Goal: Information Seeking & Learning: Learn about a topic

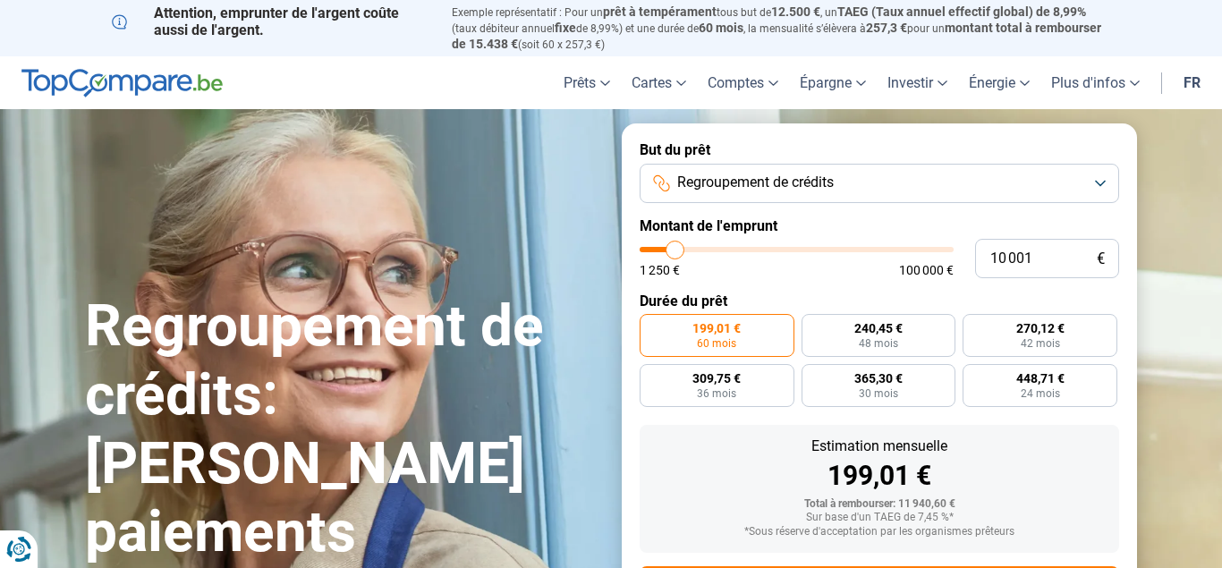
type input "9 750"
type input "9750"
type input "10 000"
type input "10000"
type input "11 250"
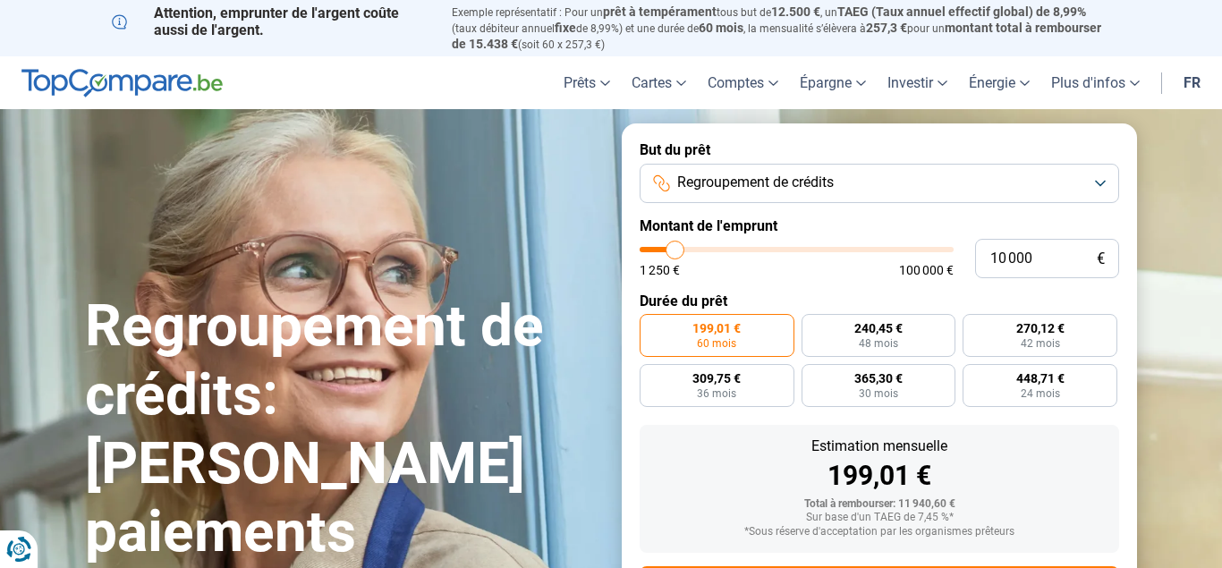
type input "11250"
type input "13 000"
type input "13000"
type input "14 750"
type input "14750"
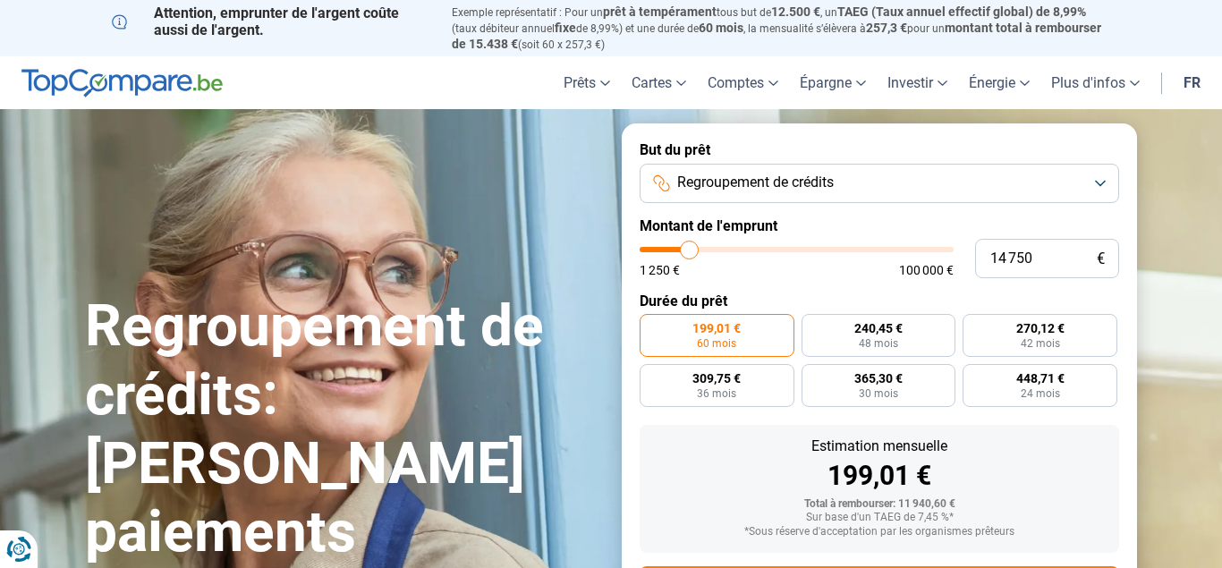
type input "16 250"
type input "16250"
type input "16 750"
type input "16750"
type input "17 000"
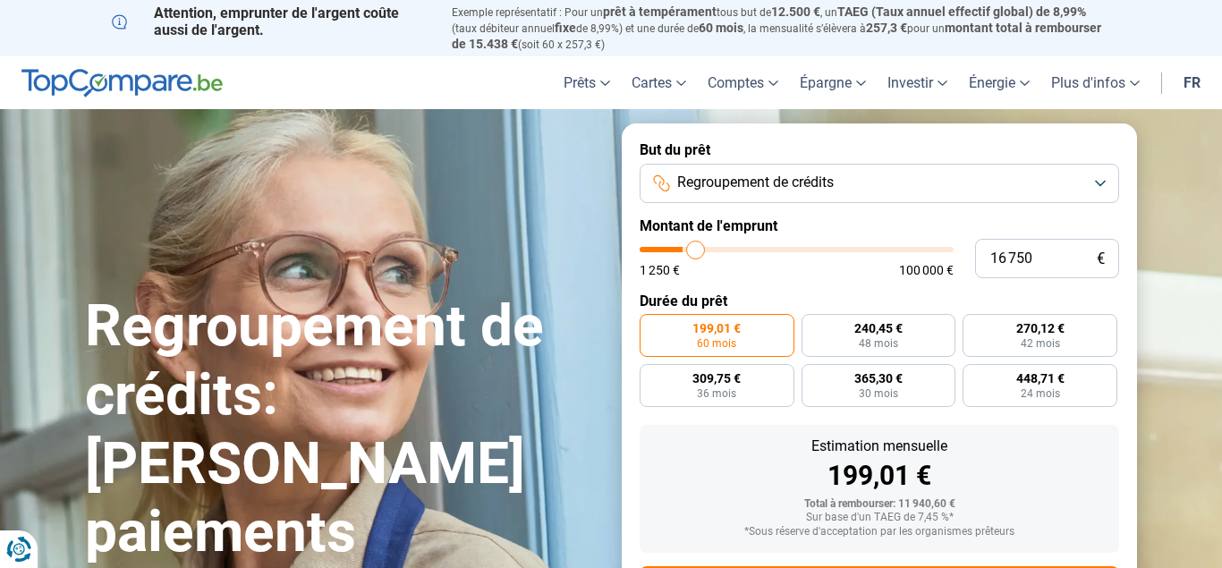
type input "17000"
type input "17 250"
type input "17250"
type input "18 250"
type input "18250"
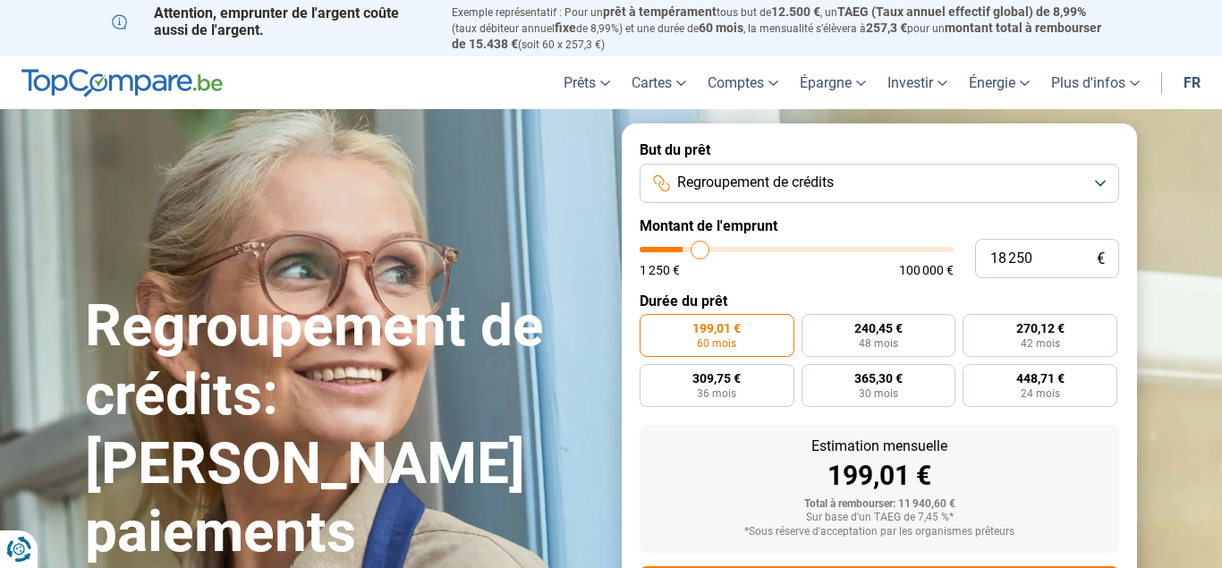
type input "19 250"
type input "19250"
type input "21 000"
type input "21000"
type input "23 750"
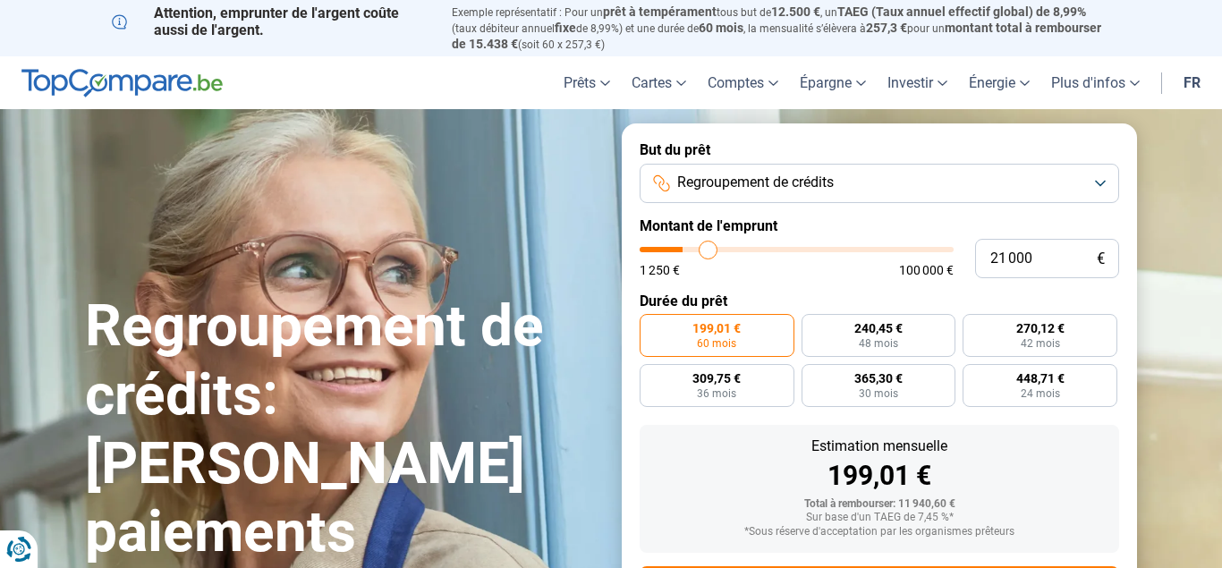
type input "23750"
type input "27 750"
type input "27750"
type input "29 000"
type input "29000"
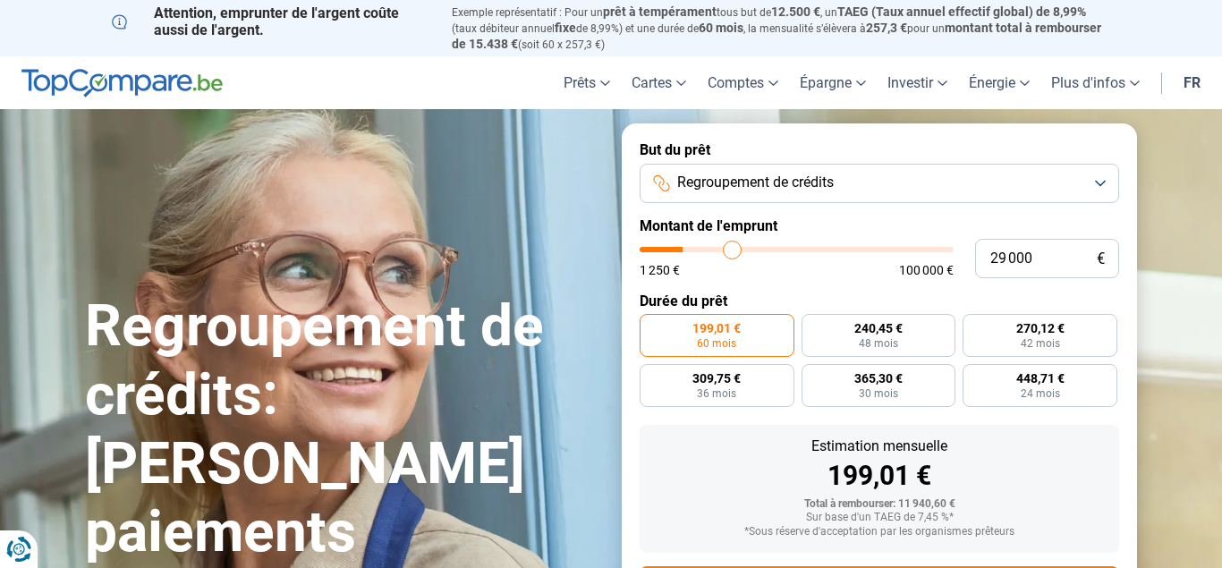
type input "29 750"
type input "29750"
type input "30 500"
type input "30500"
type input "31 500"
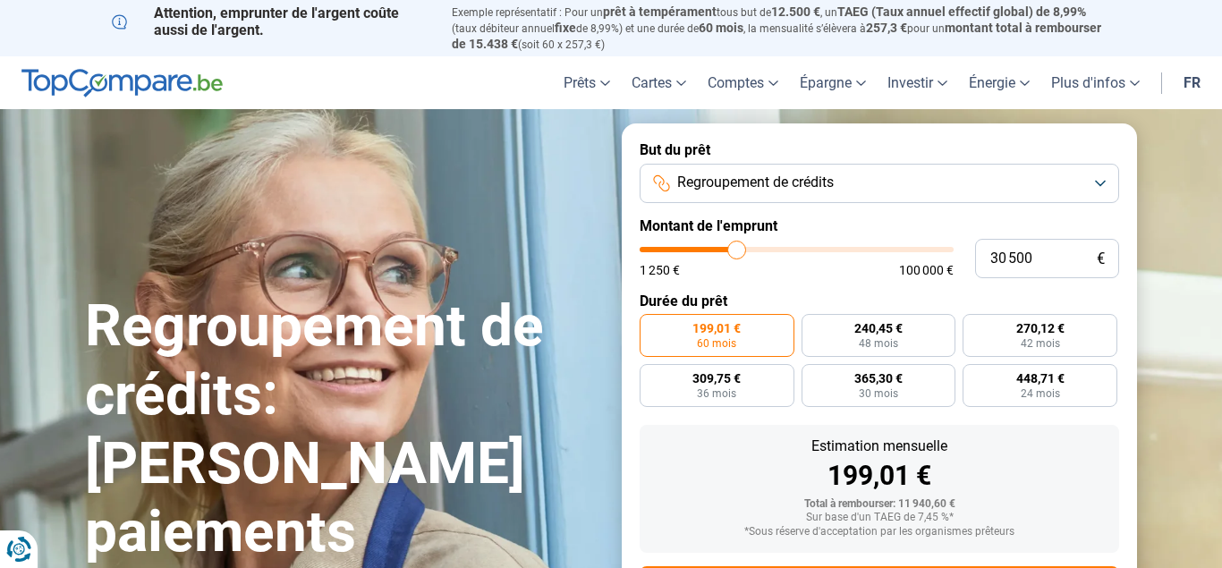
type input "31500"
type input "32 500"
type input "32500"
type input "34 000"
type input "34000"
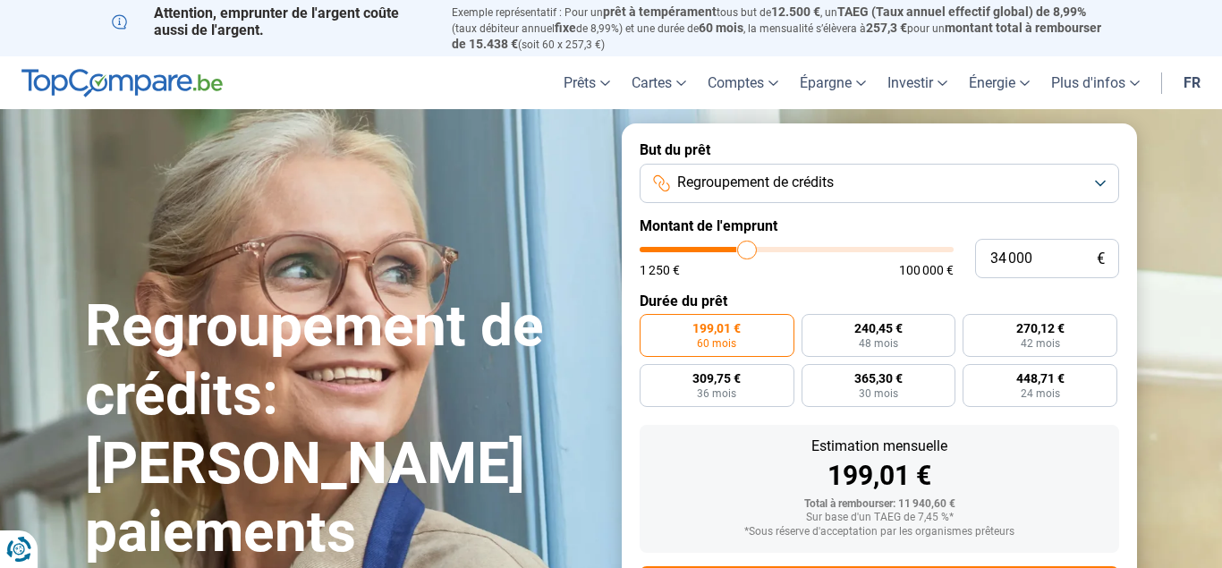
type input "36 500"
type input "36500"
type input "38 000"
type input "38000"
type input "39 250"
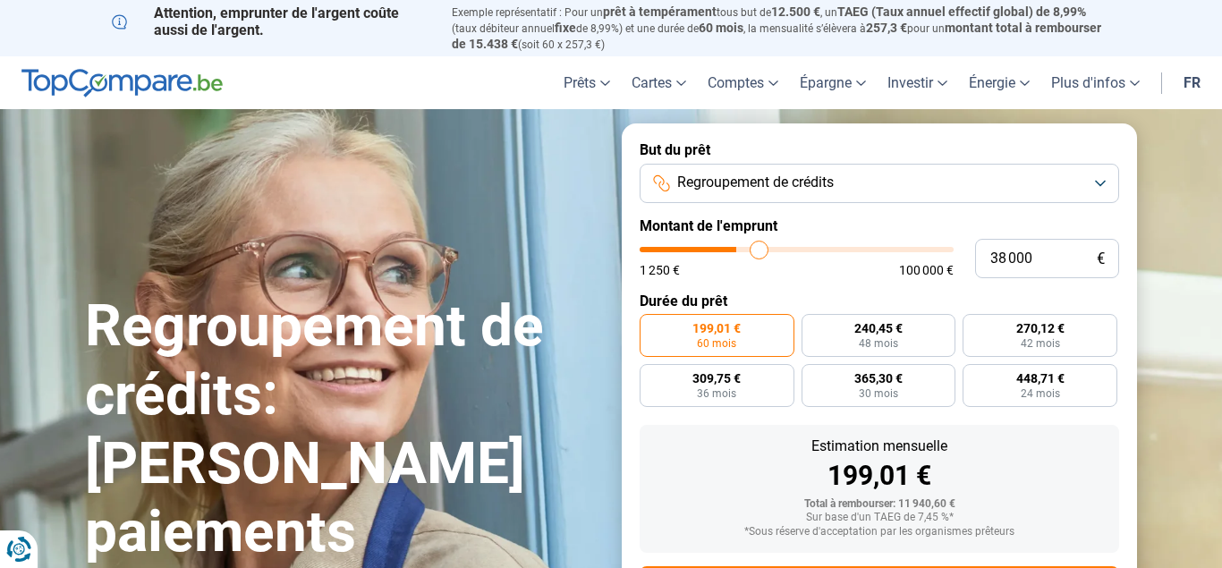
type input "39250"
type input "40 250"
type input "40250"
type input "40 750"
type input "40750"
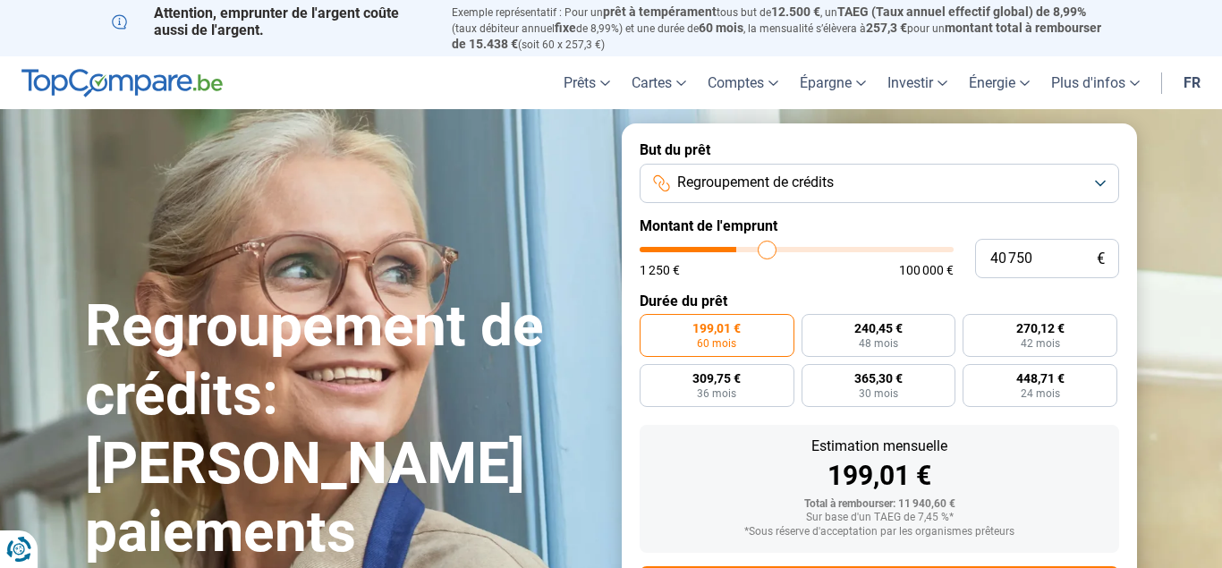
type input "41 500"
type input "41500"
type input "42 000"
type input "42000"
type input "43 250"
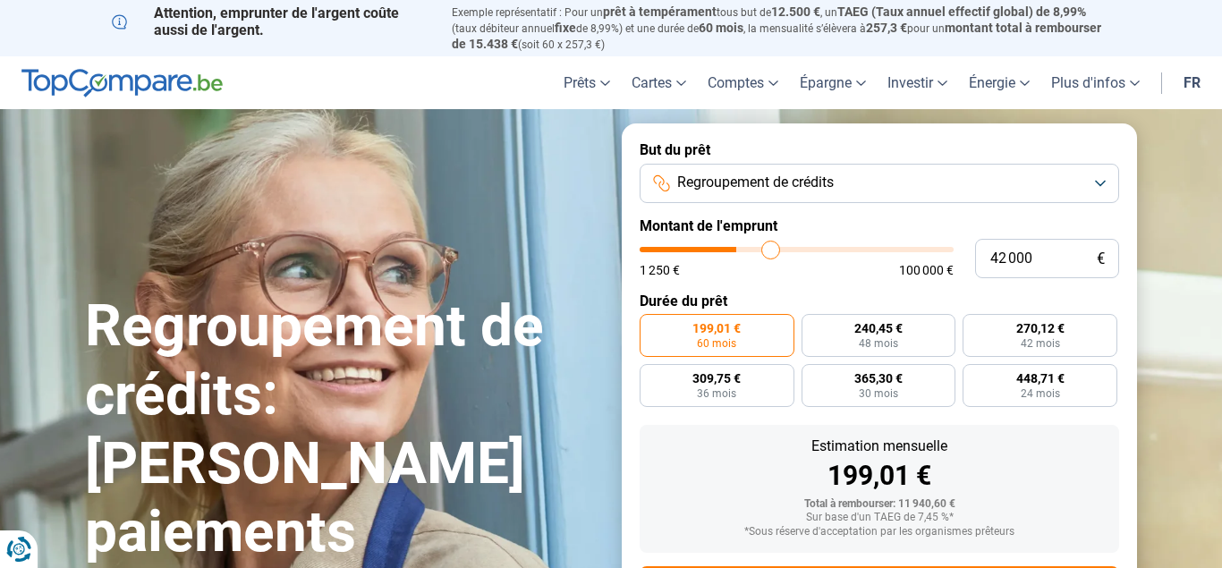
type input "43250"
type input "43 500"
type input "43500"
type input "44 500"
type input "44500"
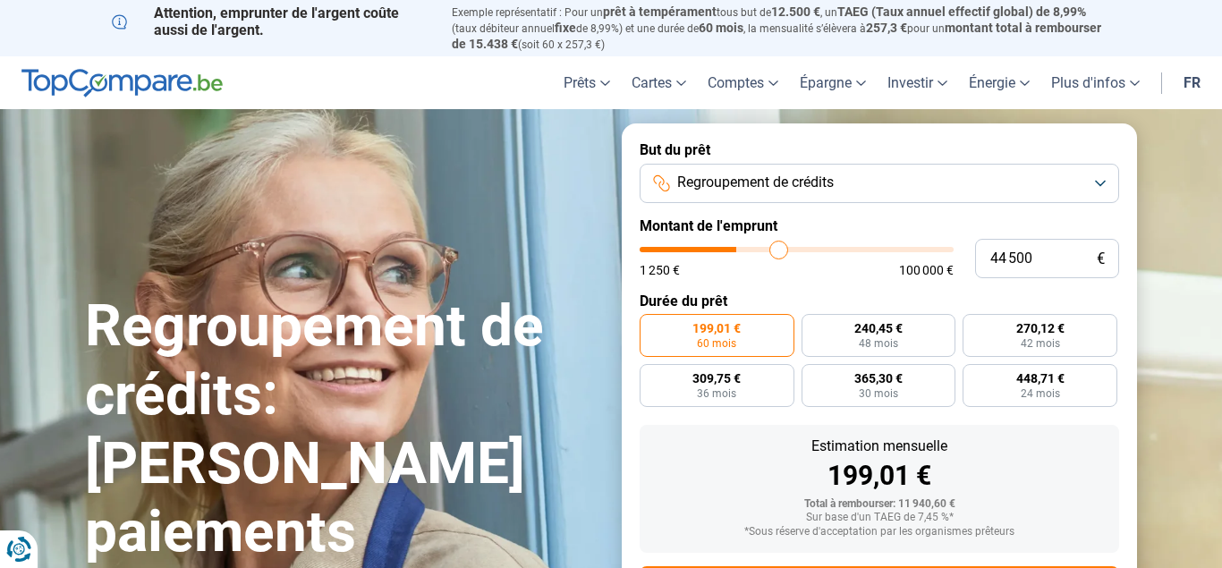
type input "45 250"
type input "45250"
type input "46 500"
type input "46500"
type input "47 500"
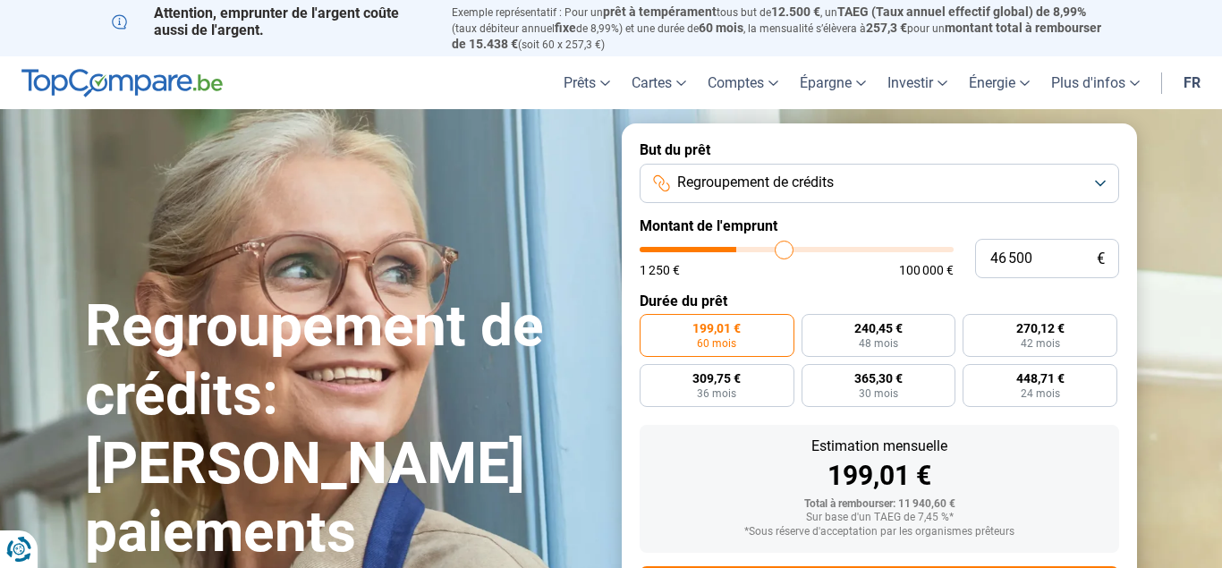
type input "47500"
type input "48 750"
type input "48750"
type input "49 250"
type input "49250"
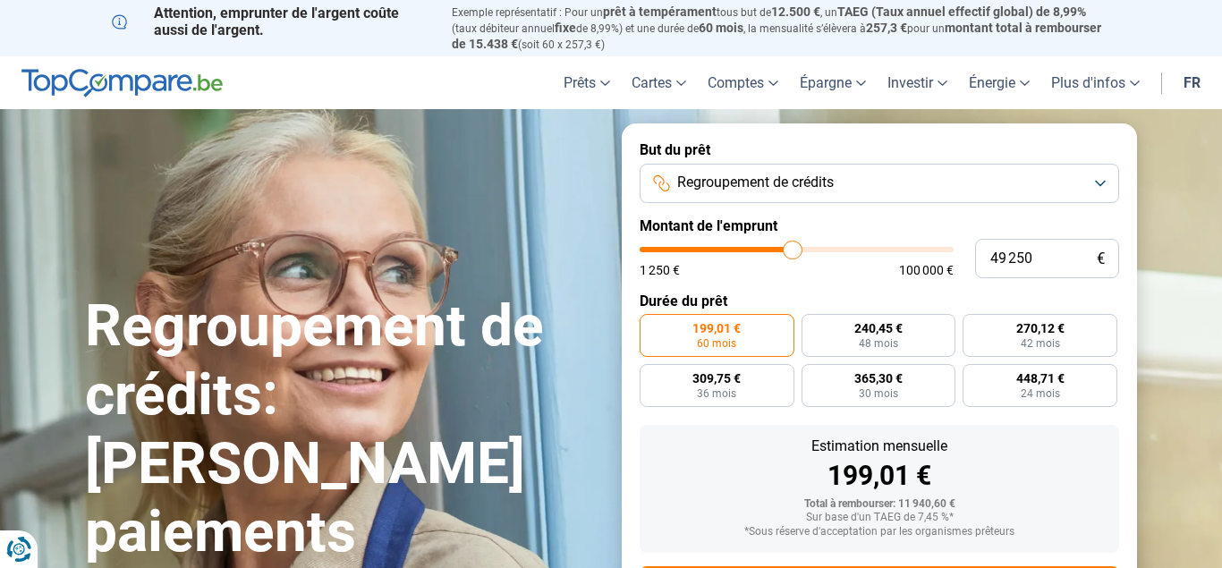
type input "49 500"
type input "49500"
type input "50 250"
type input "50250"
type input "51 000"
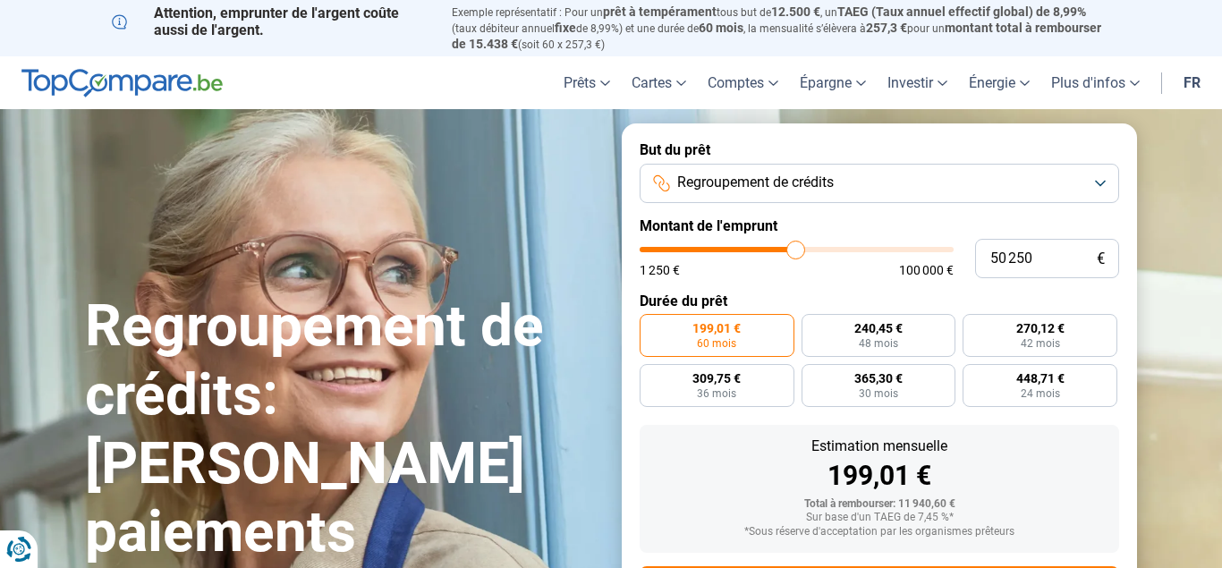
type input "51000"
type input "53 250"
type input "53250"
type input "53 750"
type input "53750"
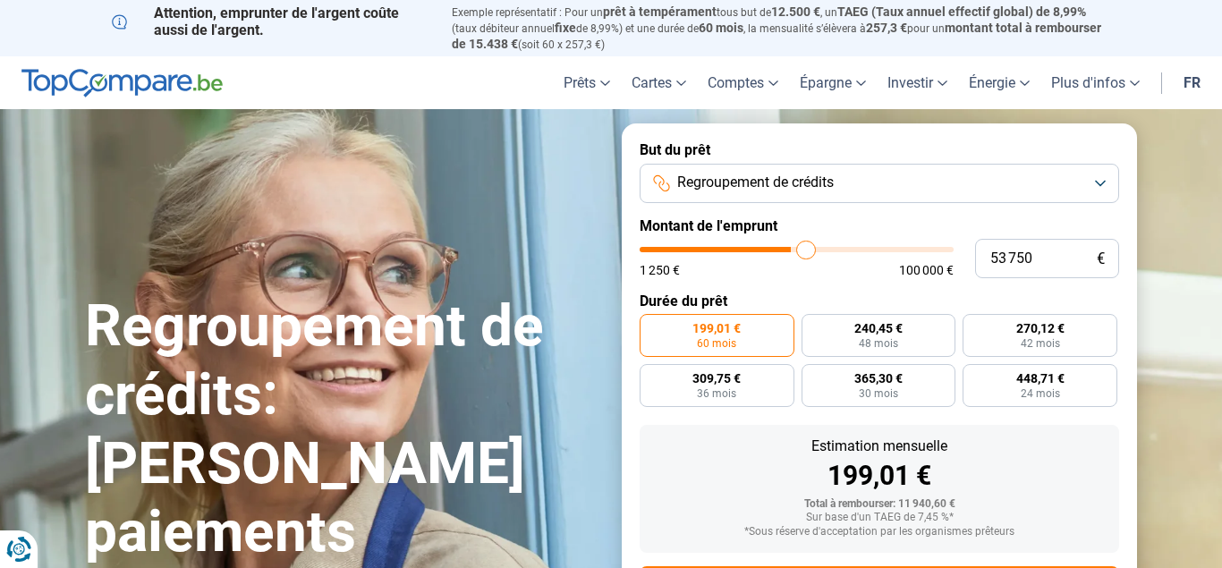
type input "54 000"
type input "54000"
type input "54 250"
type input "54250"
type input "55 250"
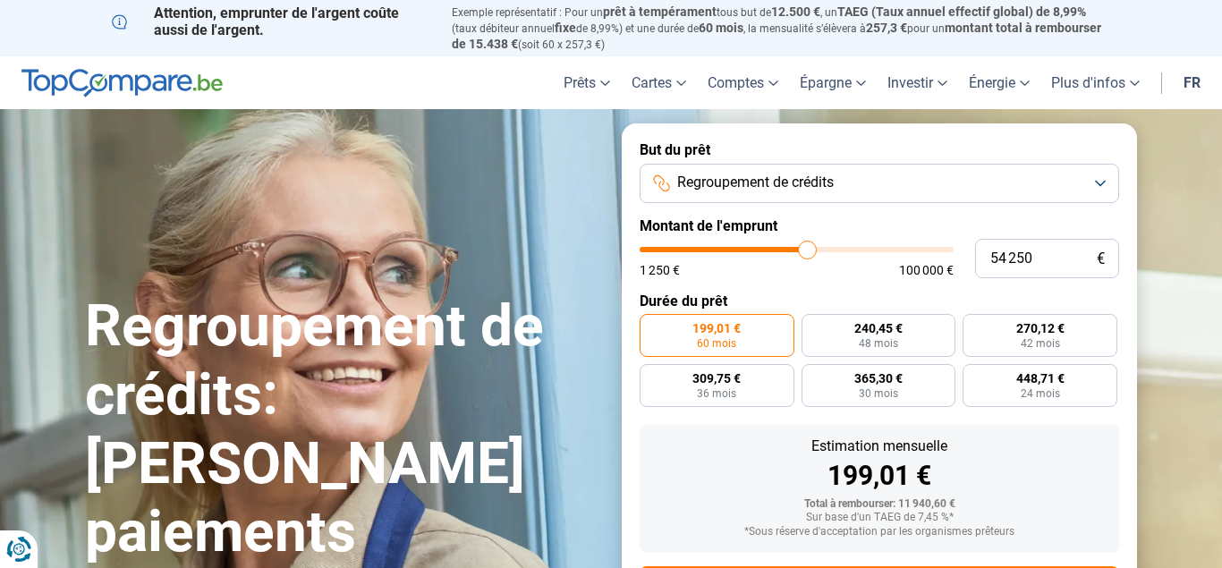
type input "55250"
type input "56 250"
type input "56250"
type input "58 250"
type input "58250"
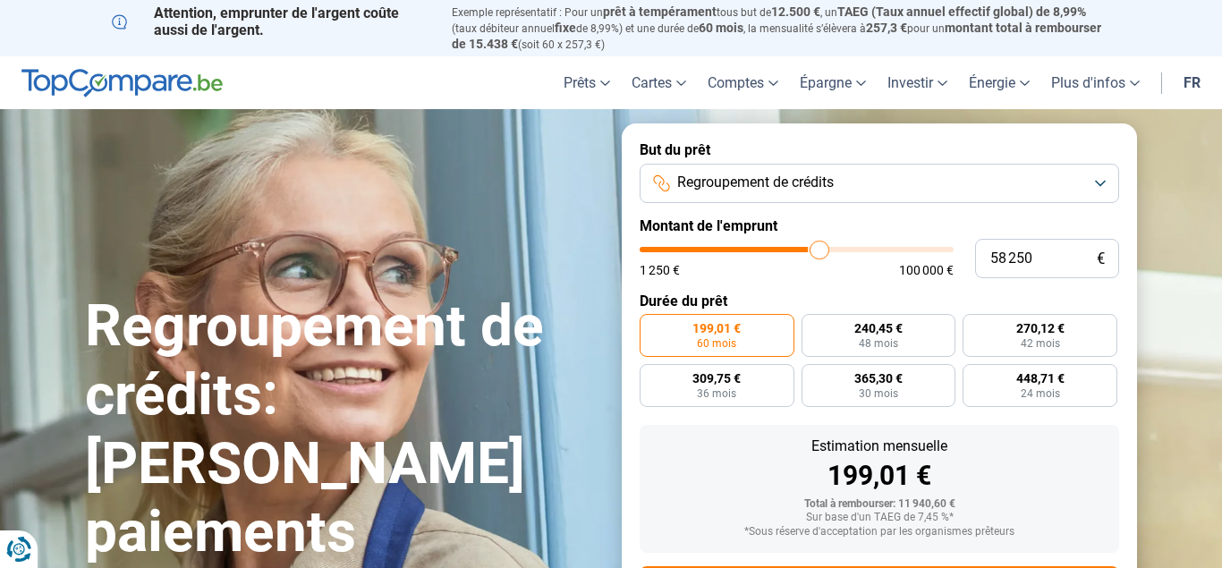
type input "58 500"
type input "58500"
type input "59 000"
type input "59000"
type input "60 000"
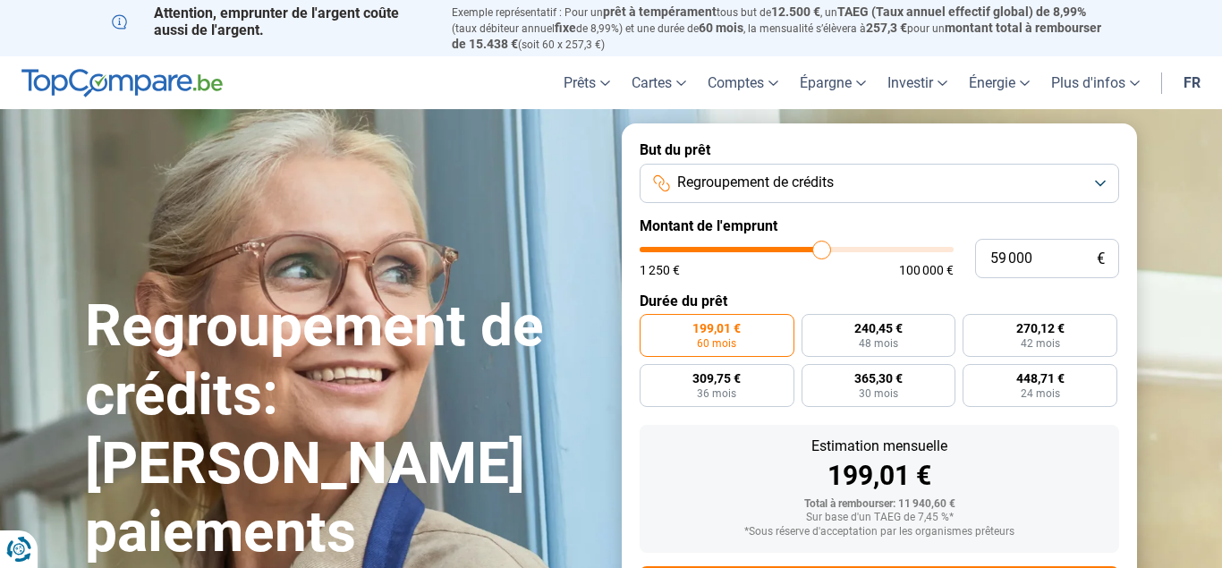
type input "60000"
type input "60 250"
type input "60250"
type input "61 250"
type input "61250"
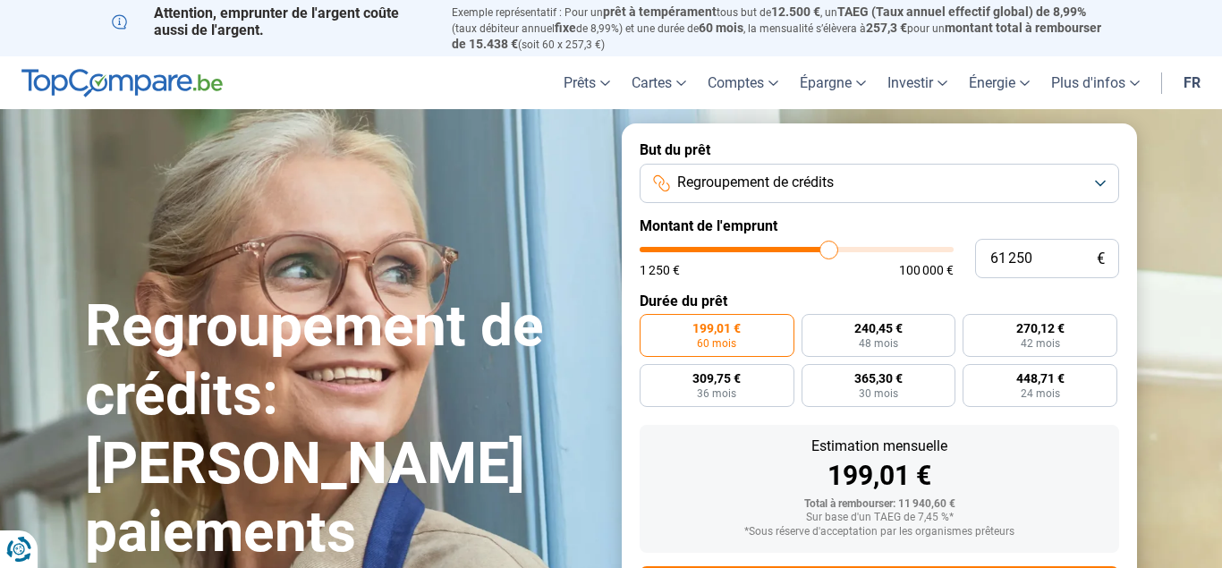
type input "61 000"
type input "61000"
type input "59 750"
type input "59750"
type input "57 250"
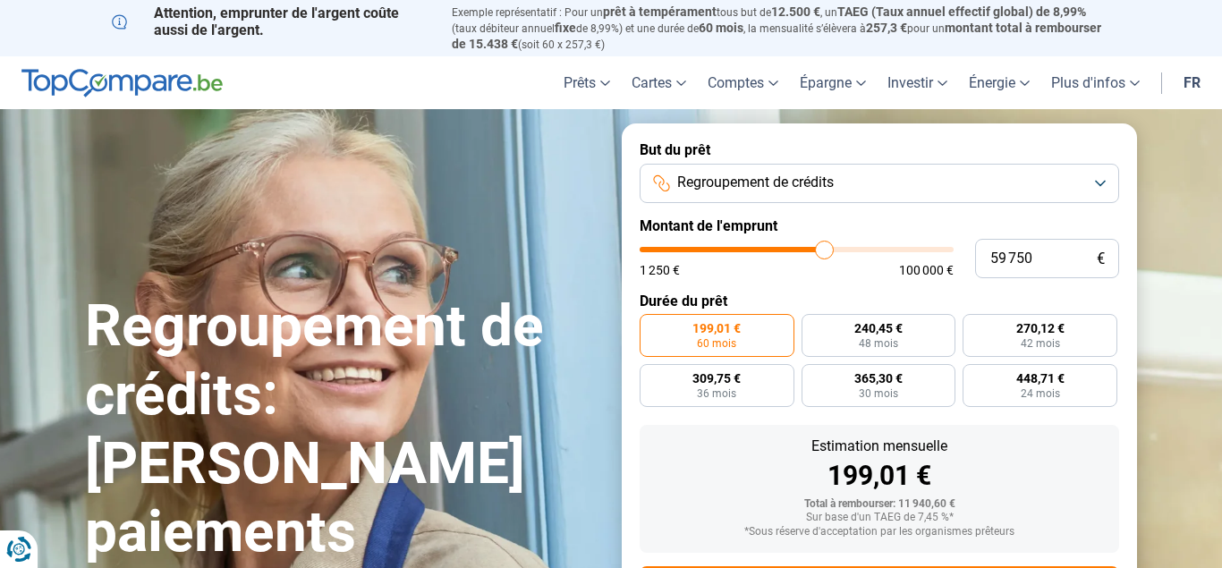
type input "57250"
type input "55 500"
type input "55500"
type input "54 750"
type input "54750"
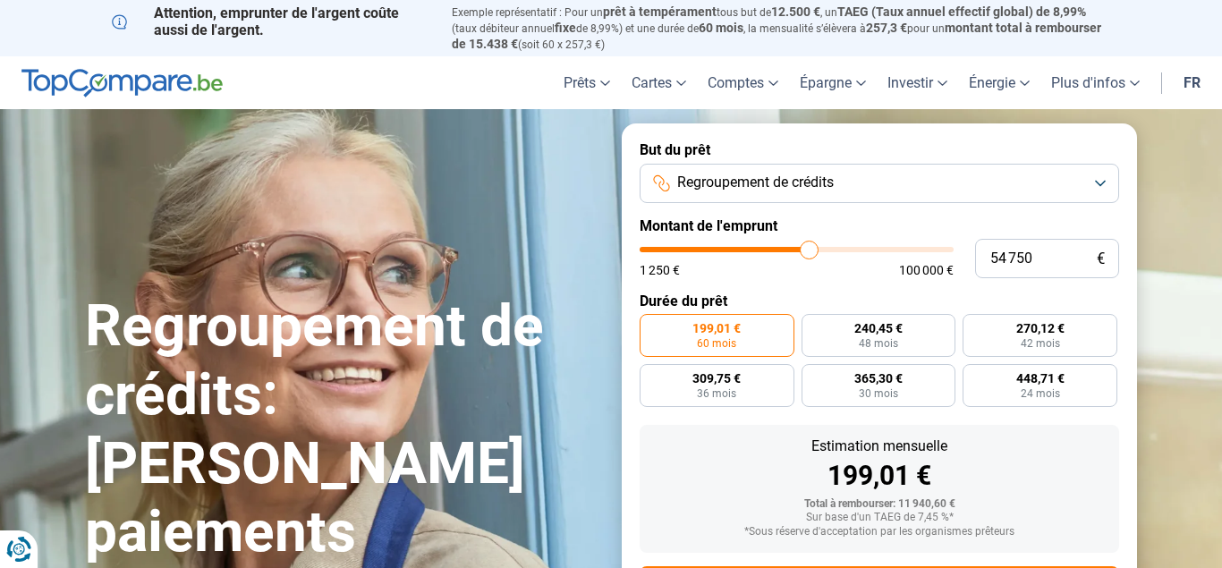
type input "54 250"
type input "54250"
type input "53 500"
type input "53500"
type input "52 750"
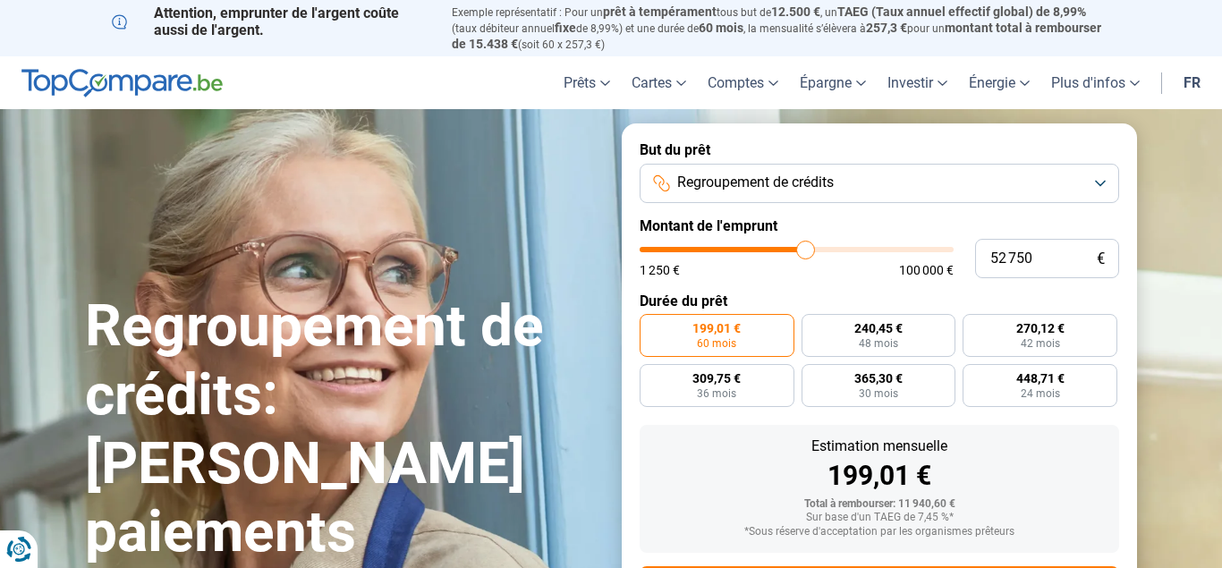
type input "52750"
type input "52 000"
type input "52000"
type input "51 000"
type input "51000"
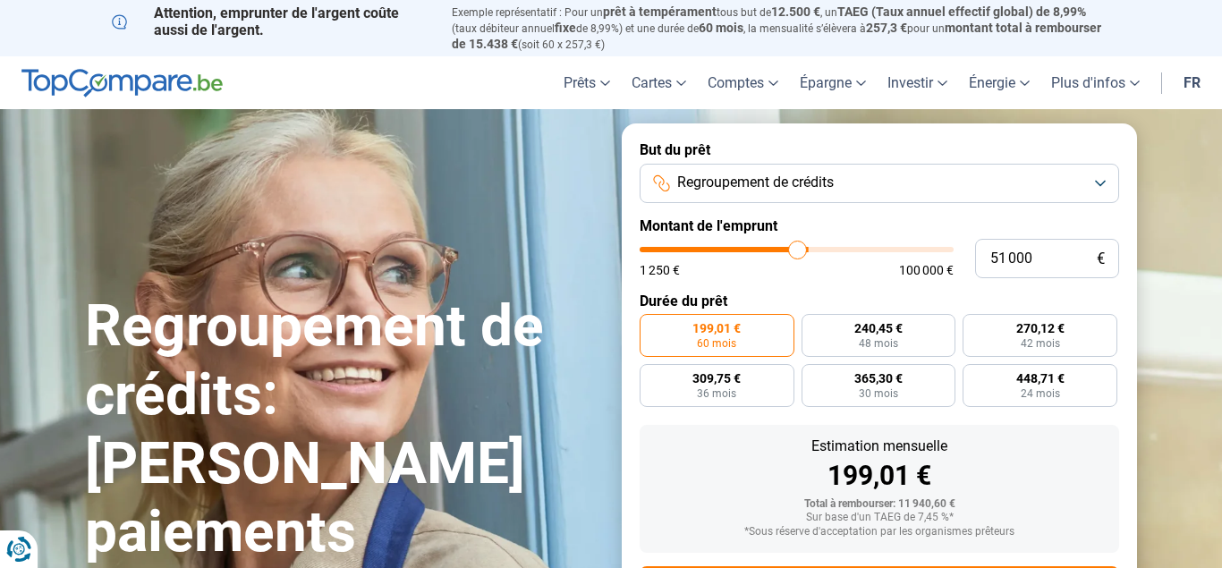
type input "50 500"
type input "50500"
type input "50 250"
type input "50250"
type input "49 250"
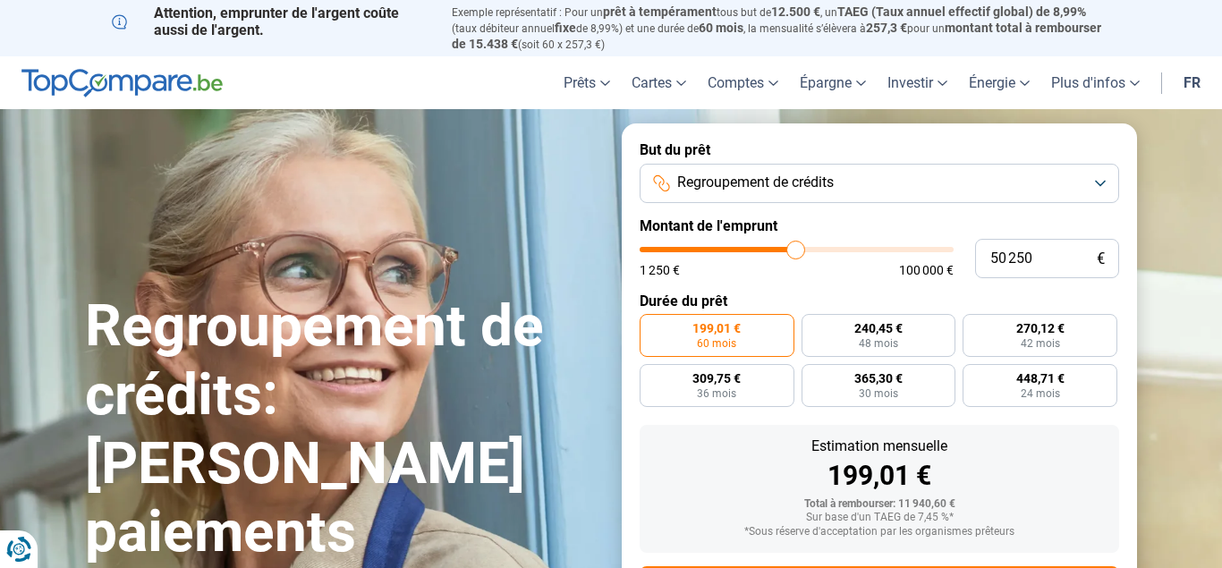
type input "49250"
type input "48 750"
type input "48750"
type input "47 750"
type input "47750"
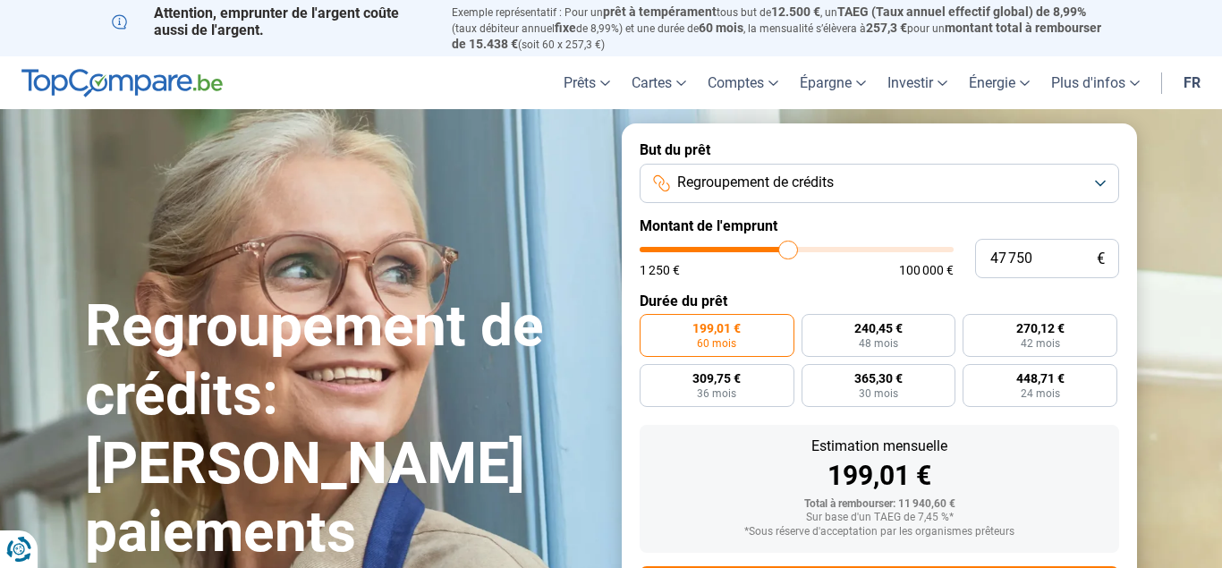
type input "47 250"
type input "47250"
type input "46 750"
type input "46750"
type input "47 500"
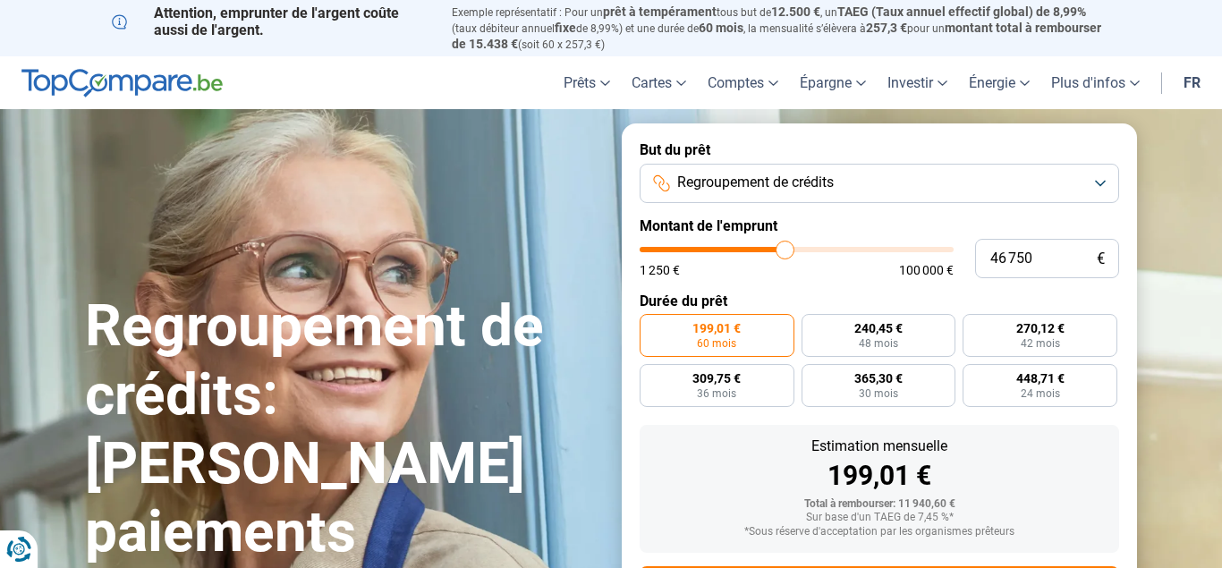
type input "47500"
type input "48 000"
type input "48000"
type input "48 250"
type input "48250"
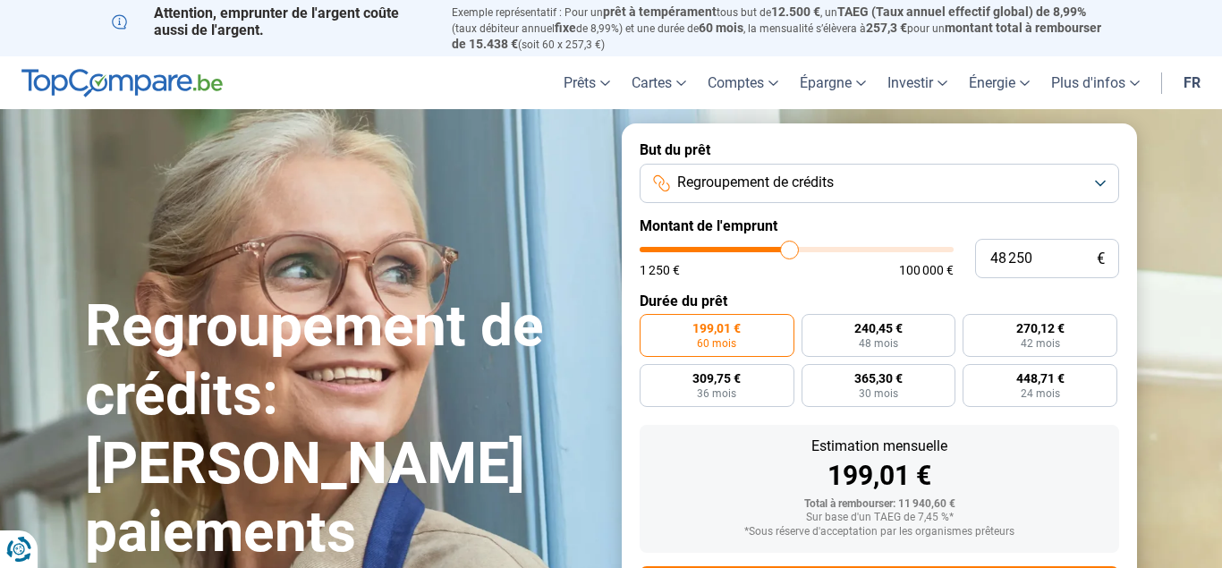
type input "48 750"
type input "48750"
type input "49 000"
type input "49000"
type input "49 750"
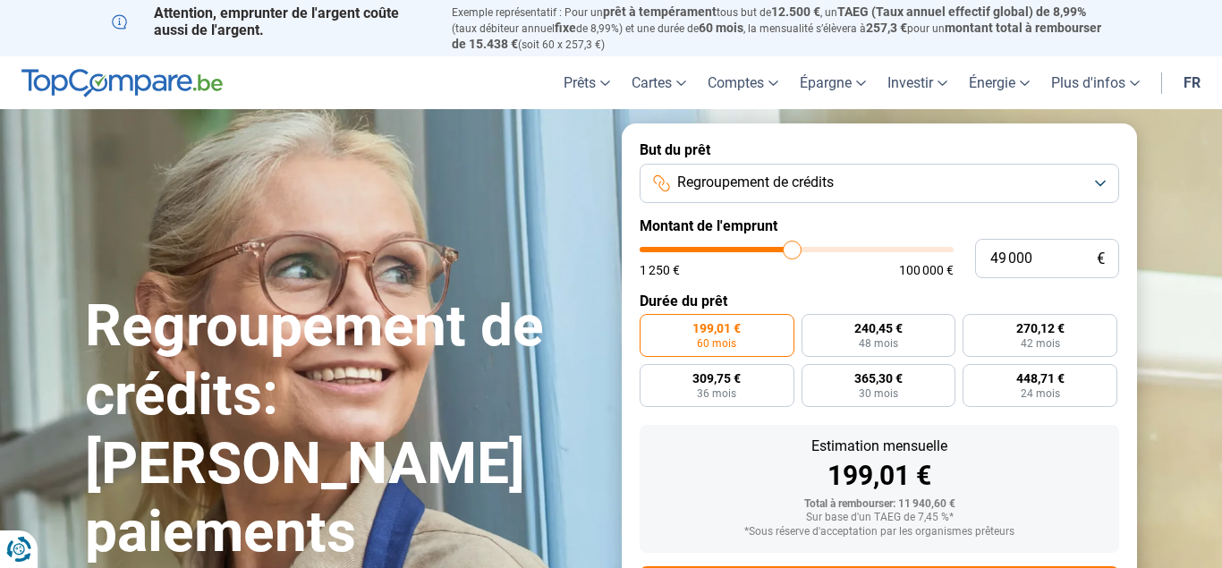
type input "49750"
type input "50 750"
type input "50750"
type input "51 750"
type input "51750"
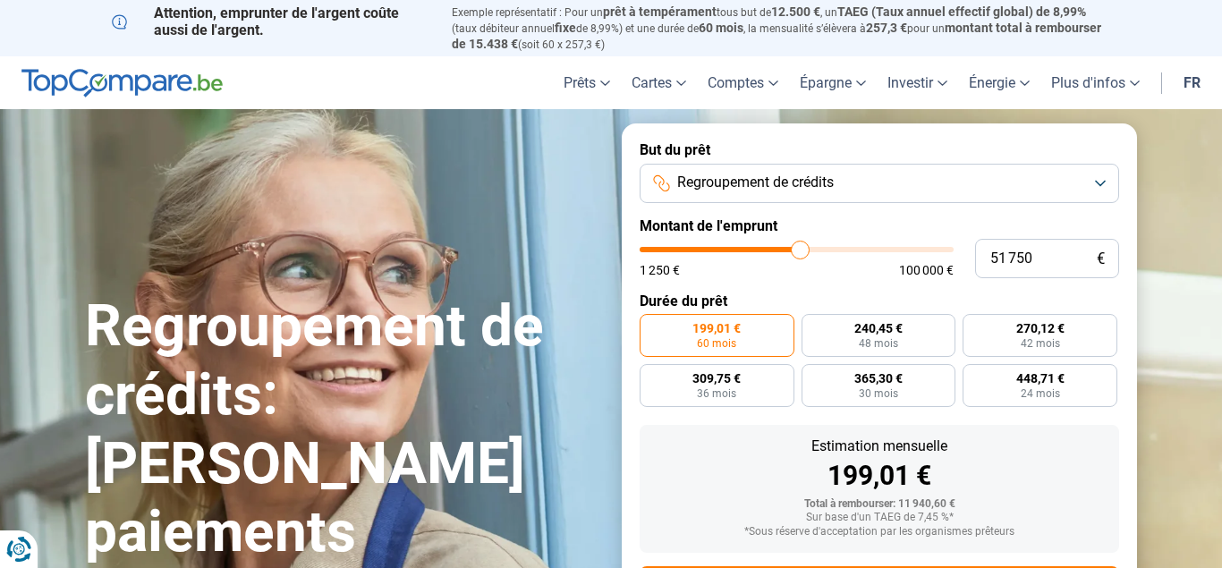
type input "51 250"
type input "51250"
type input "50 750"
type input "50750"
type input "50 500"
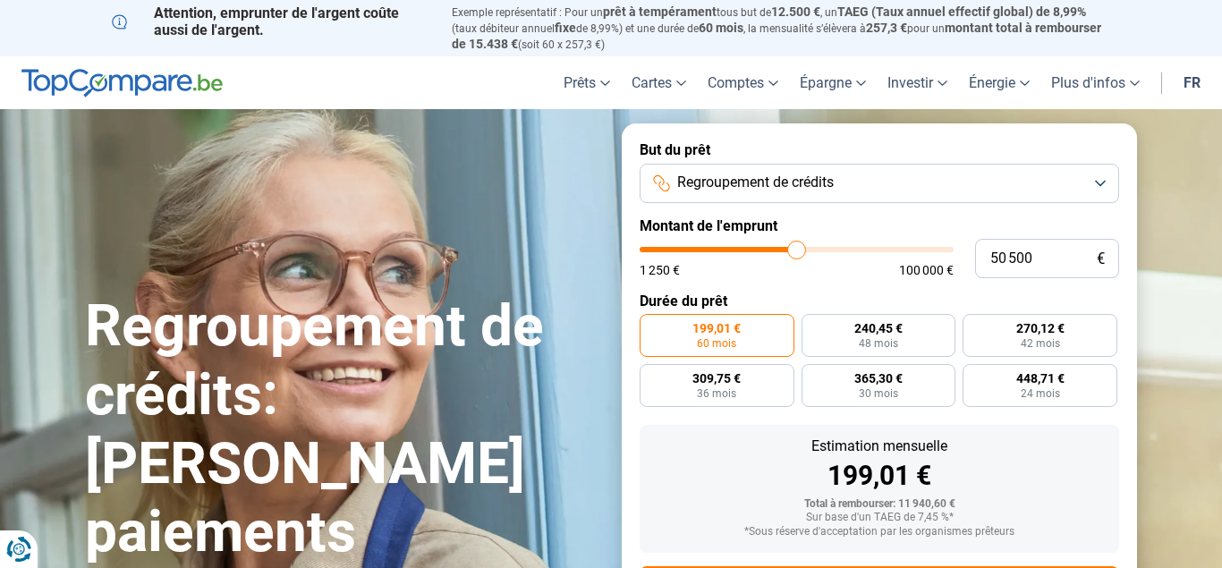
drag, startPoint x: 674, startPoint y: 247, endPoint x: 796, endPoint y: 255, distance: 121.9
type input "50500"
click at [796, 252] on input "range" at bounding box center [797, 249] width 314 height 5
radio input "false"
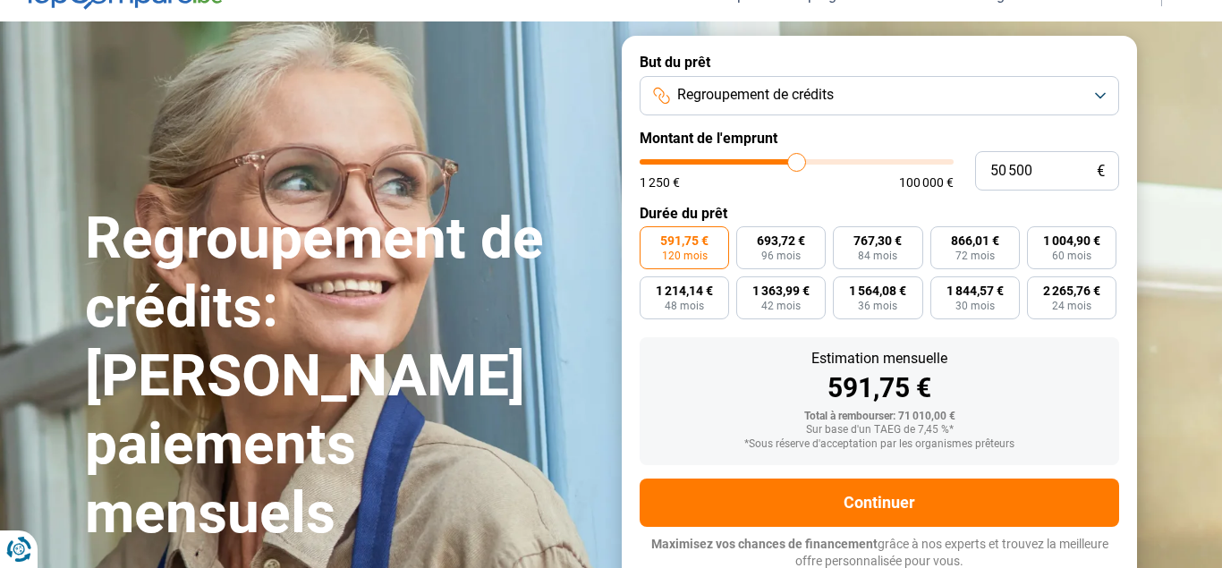
scroll to position [89, 0]
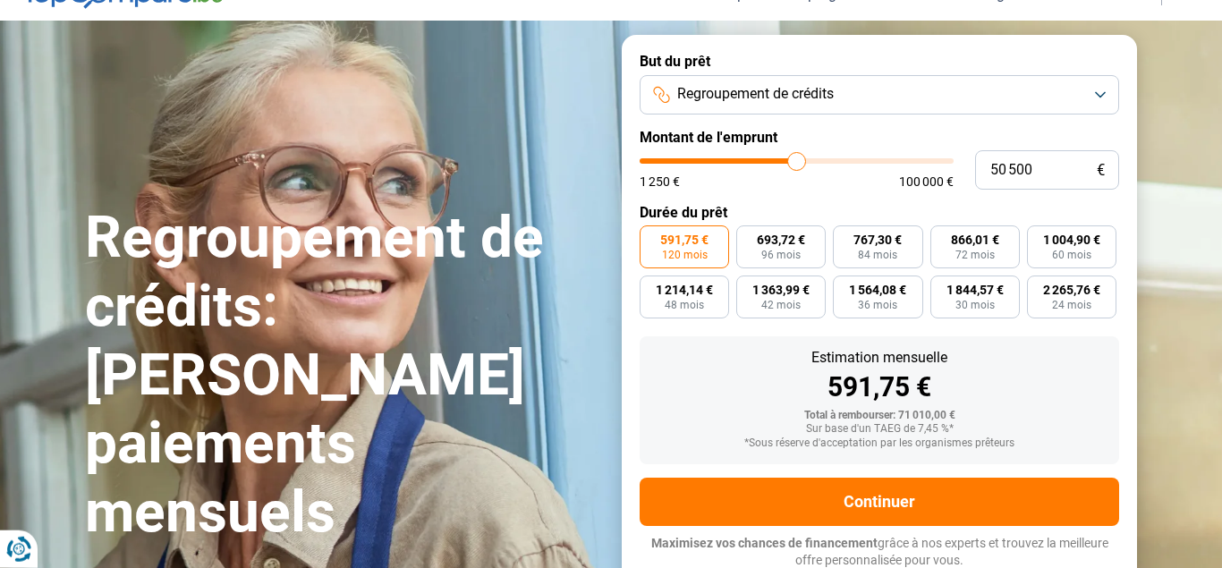
type input "52 250"
type input "52250"
type input "52 000"
type input "52000"
type input "51 750"
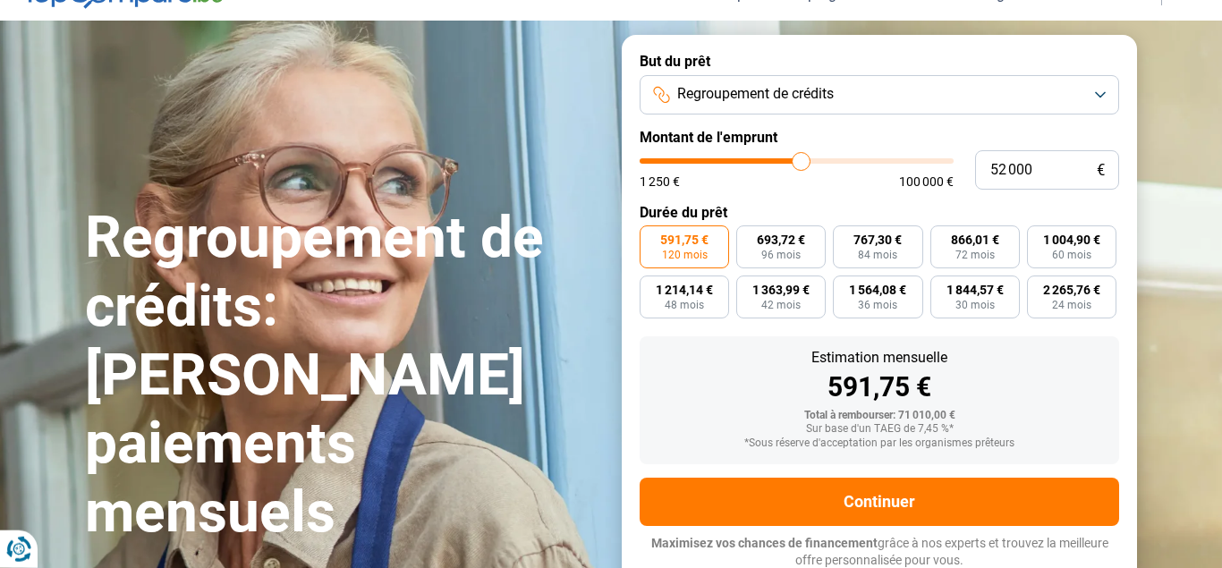
type input "51750"
type input "51 250"
type input "51250"
type input "51 000"
type input "51000"
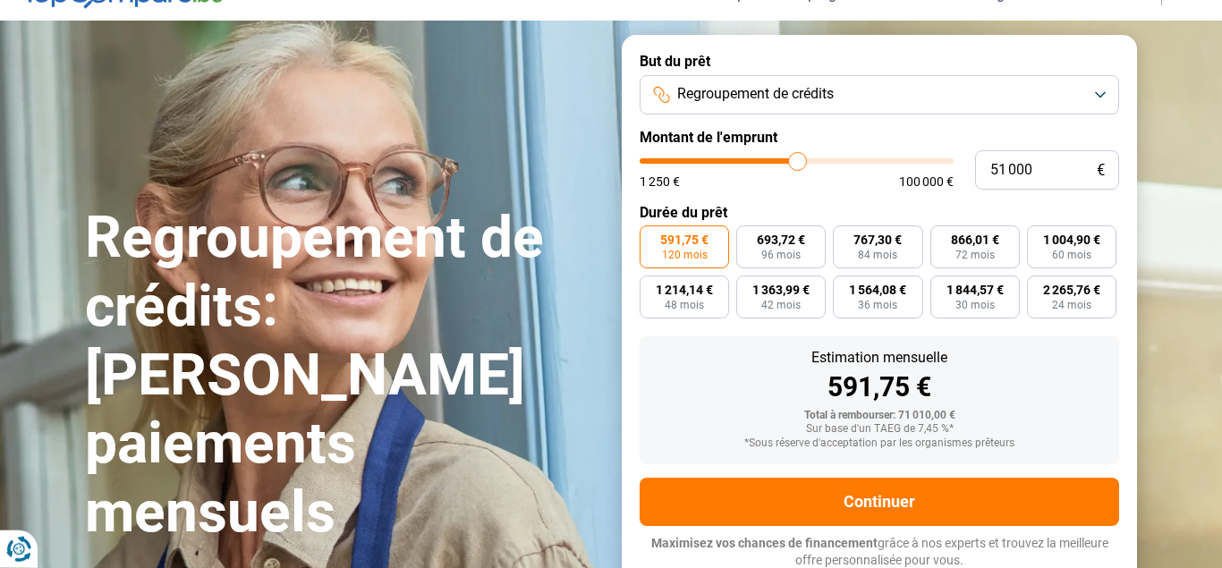
type input "50 500"
type input "50500"
type input "49 750"
type input "49750"
type input "49 250"
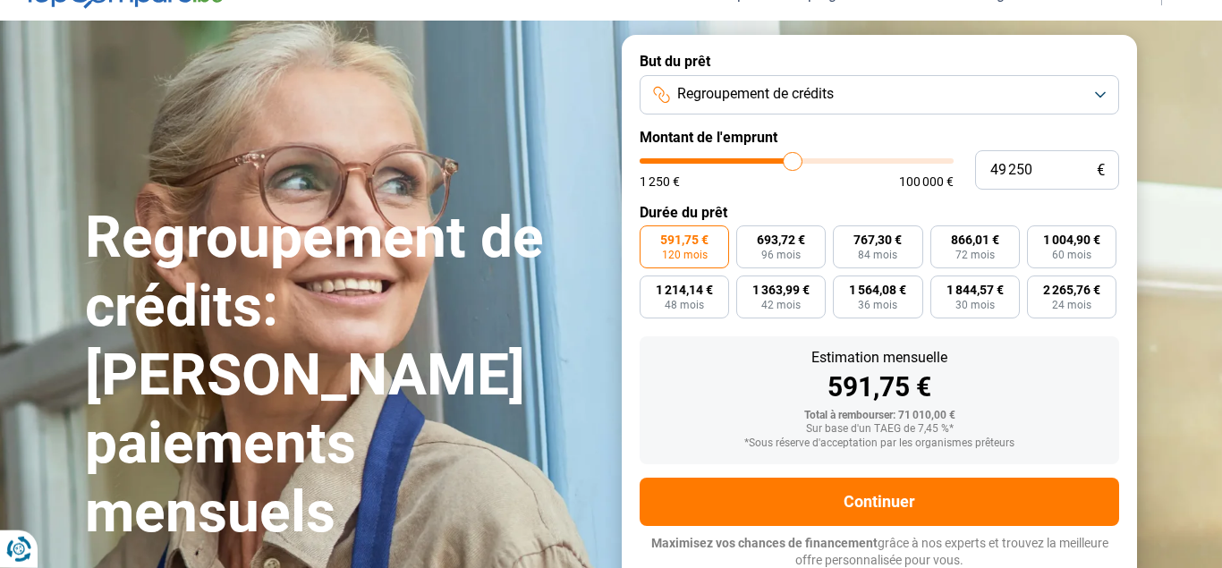
drag, startPoint x: 802, startPoint y: 160, endPoint x: 793, endPoint y: 159, distance: 9.0
type input "49250"
click at [793, 159] on input "range" at bounding box center [797, 160] width 314 height 5
type input "48 250"
type input "48250"
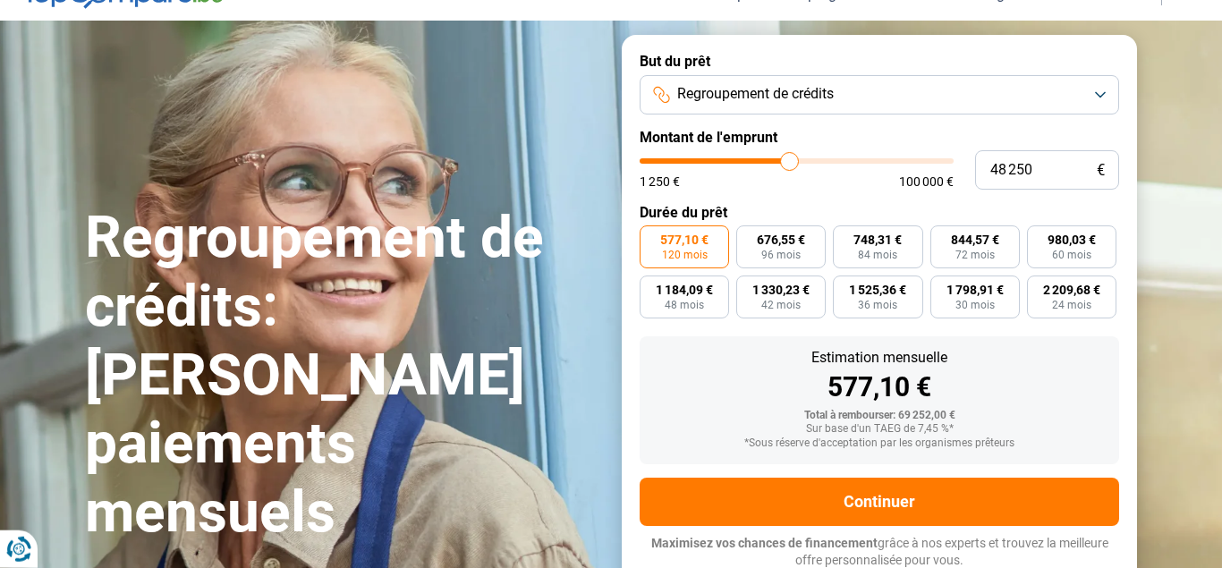
type input "48 750"
type input "48750"
type input "49 000"
type input "49000"
type input "49 500"
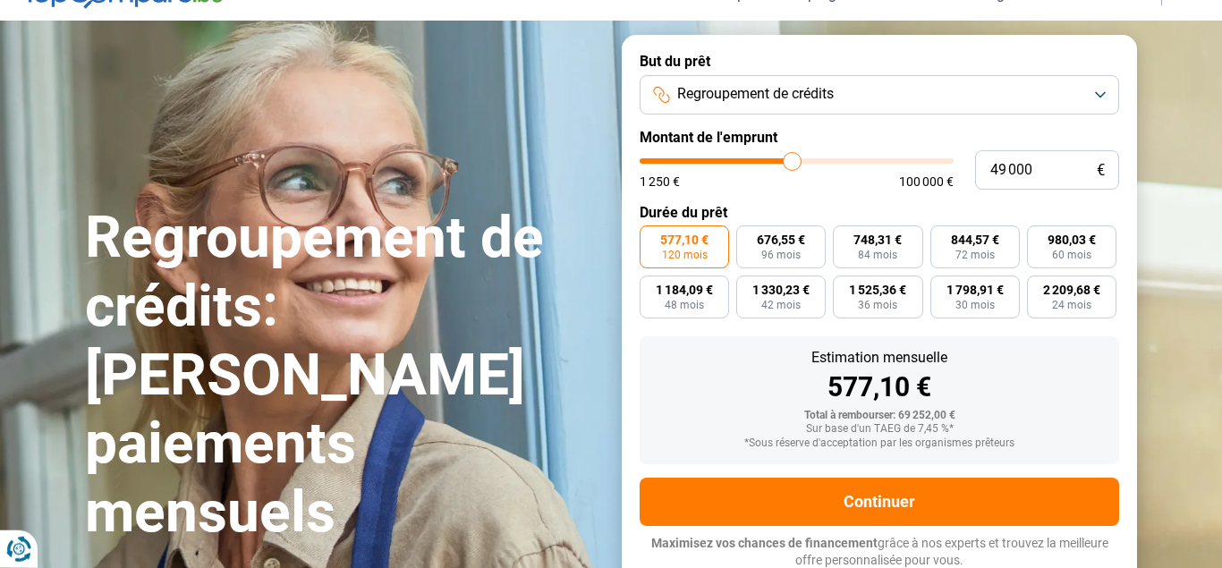
type input "49500"
type input "49 750"
type input "49750"
type input "50 250"
type input "50250"
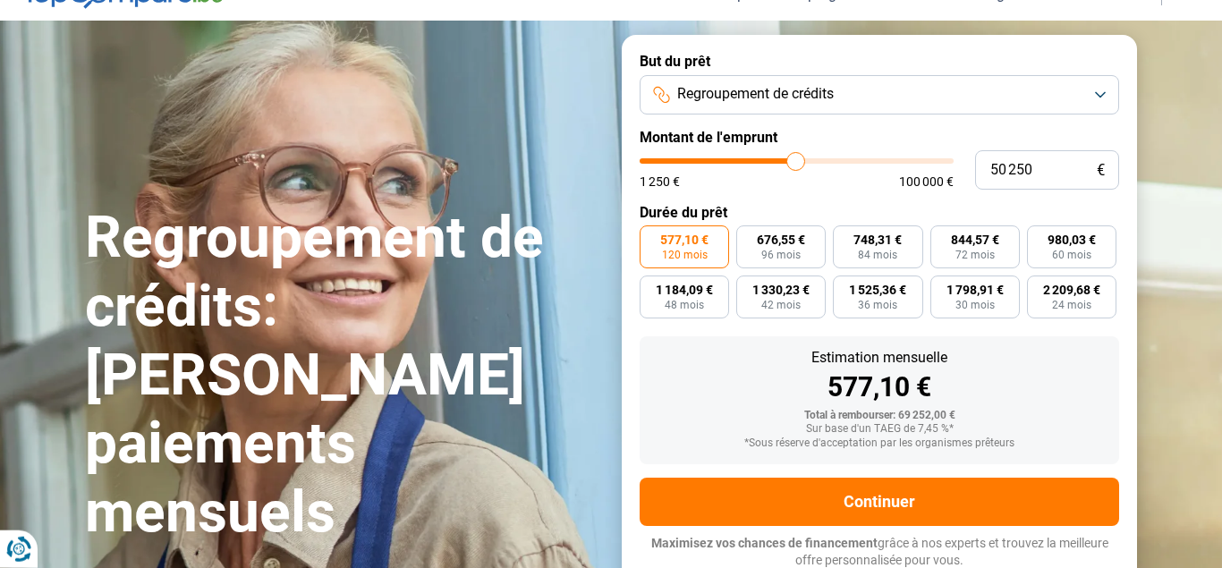
click at [795, 158] on input "range" at bounding box center [797, 160] width 314 height 5
type input "49 000"
type input "49000"
click at [792, 162] on input "range" at bounding box center [797, 160] width 314 height 5
type input "49 250"
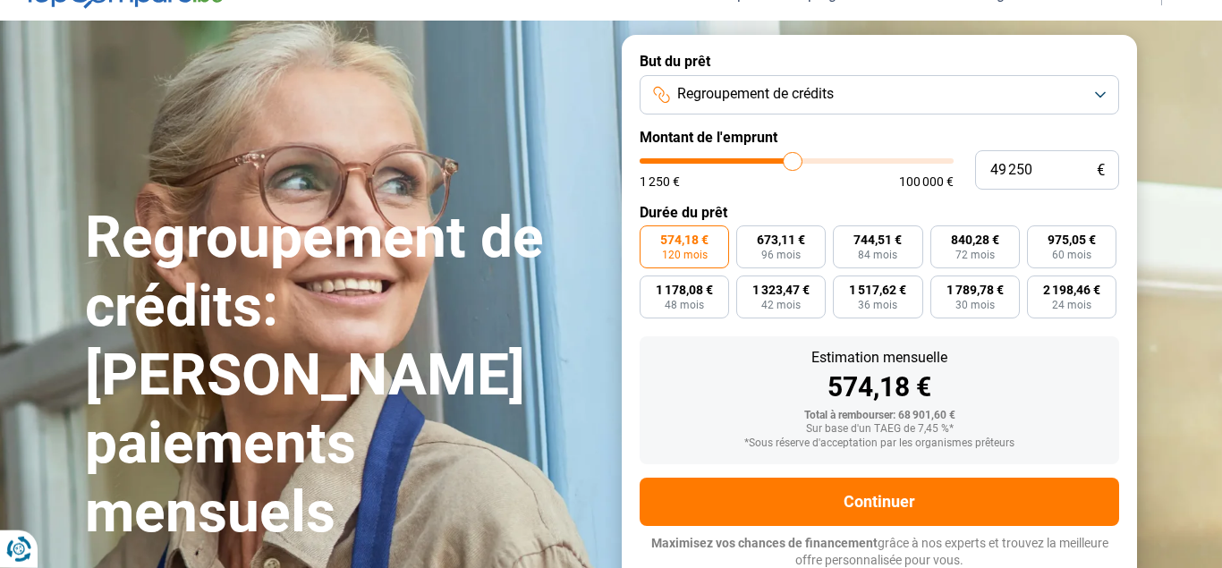
type input "49250"
click at [793, 159] on input "range" at bounding box center [797, 160] width 314 height 5
type input "49 500"
type input "49500"
click at [793, 159] on input "range" at bounding box center [797, 160] width 314 height 5
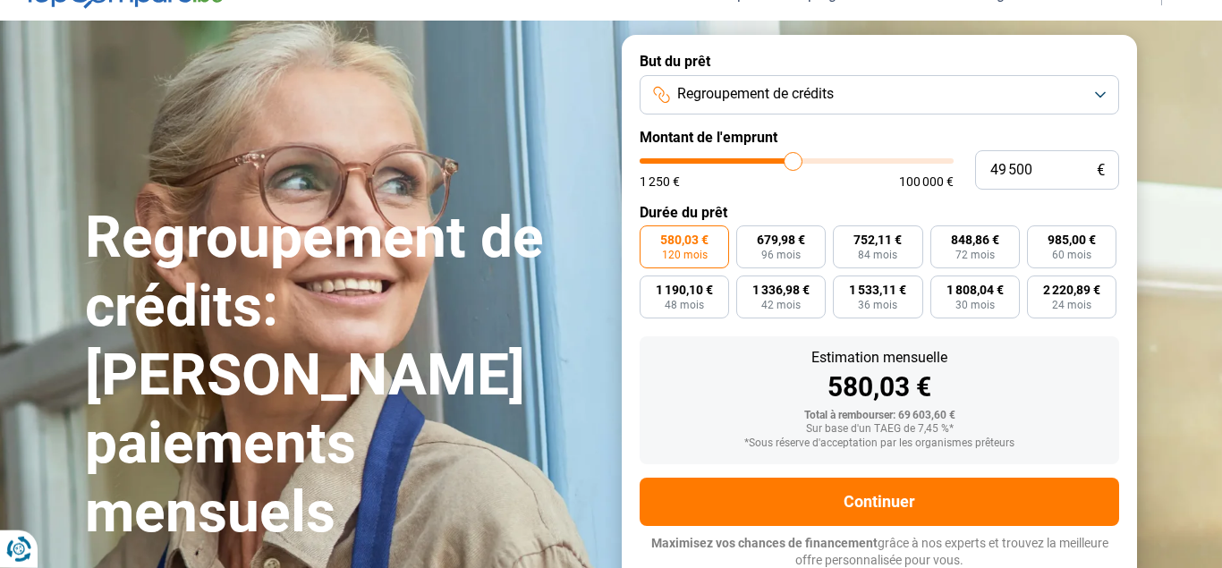
click at [793, 159] on input "range" at bounding box center [797, 160] width 314 height 5
type input "49 750"
type input "49750"
click at [794, 159] on input "range" at bounding box center [797, 160] width 314 height 5
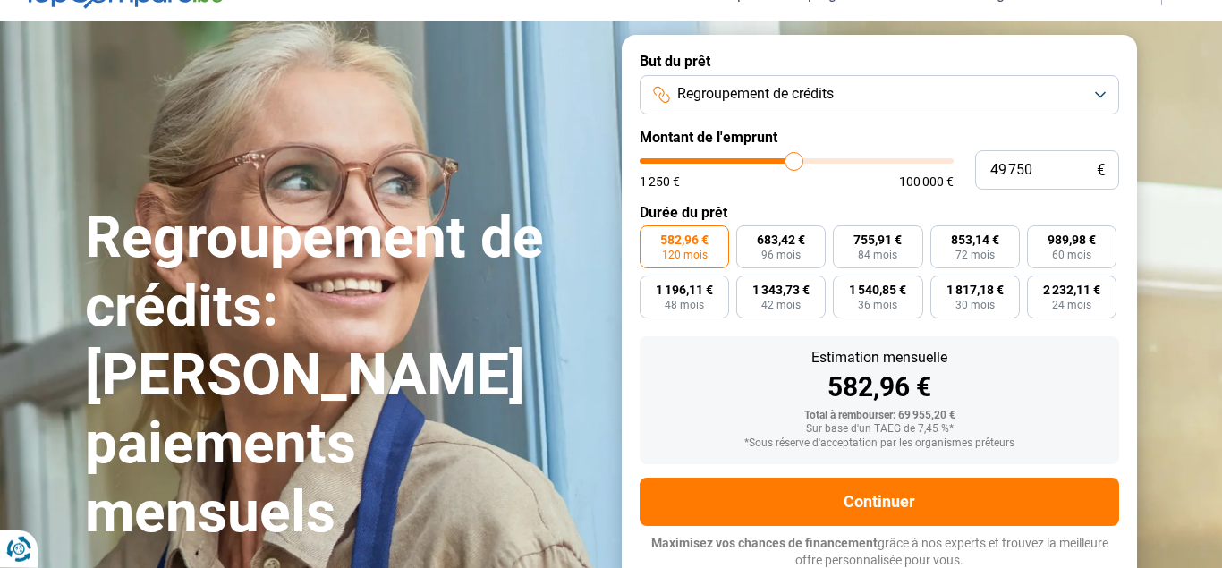
click at [794, 159] on input "range" at bounding box center [797, 160] width 314 height 5
type input "51 250"
type input "51250"
click at [799, 159] on input "range" at bounding box center [797, 160] width 314 height 5
type input "49 500"
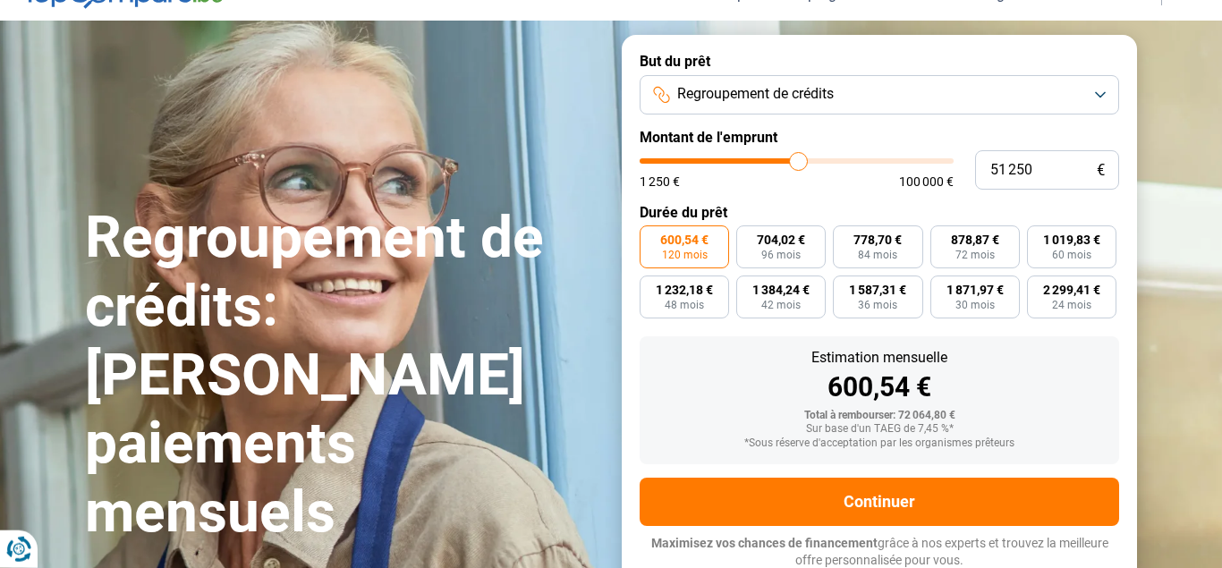
type input "49500"
type input "49 250"
type input "49000"
click at [792, 159] on input "range" at bounding box center [797, 160] width 314 height 5
type input "49 250"
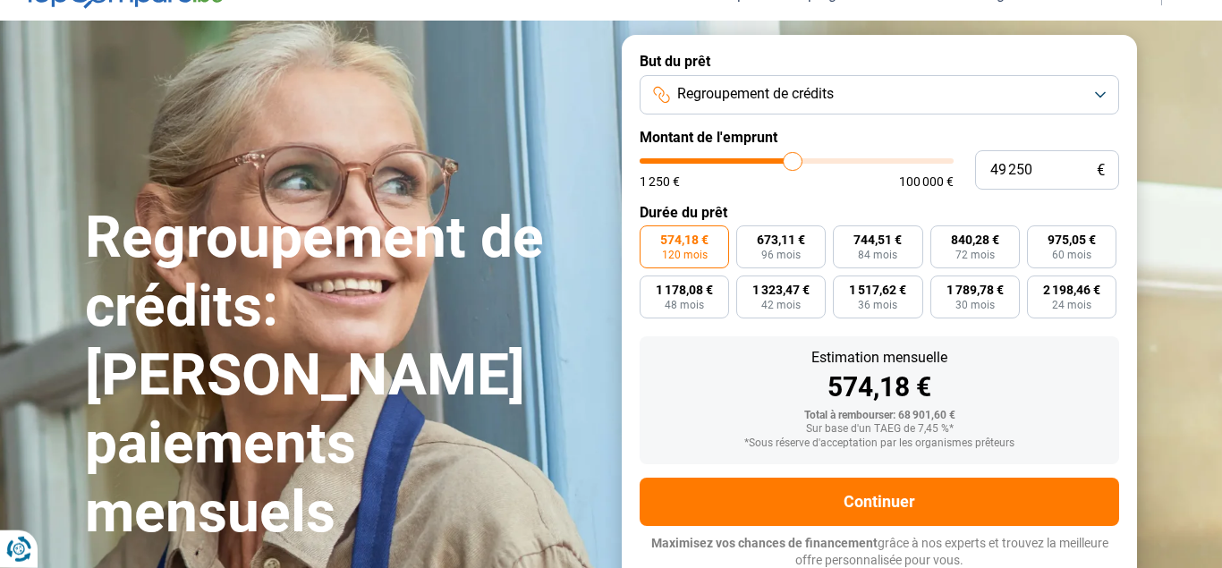
click at [793, 159] on input "range" at bounding box center [797, 160] width 314 height 5
click at [794, 159] on input "range" at bounding box center [797, 160] width 314 height 5
